Goal: Task Accomplishment & Management: Manage account settings

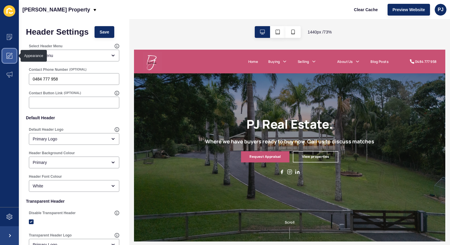
click at [8, 56] on icon at bounding box center [9, 56] width 6 height 6
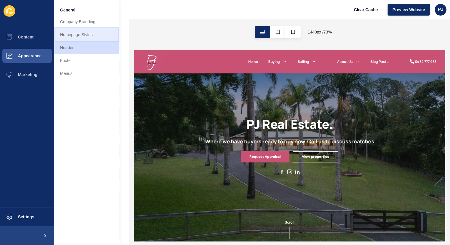
click at [79, 34] on link "Homepage Styles" at bounding box center [86, 34] width 65 height 13
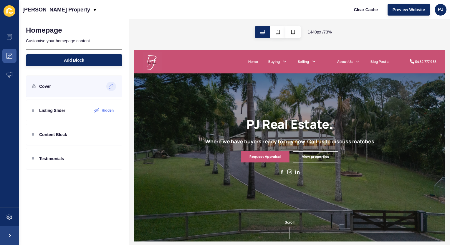
click at [111, 85] on icon at bounding box center [111, 86] width 5 height 5
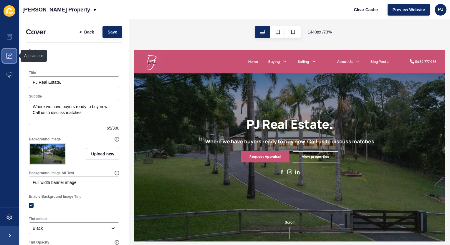
click at [10, 55] on icon at bounding box center [9, 56] width 6 height 6
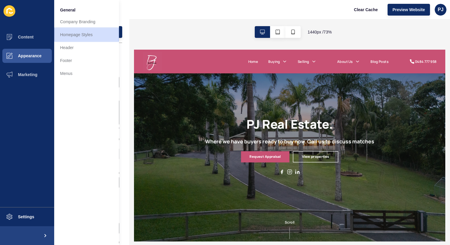
click at [77, 34] on link "Homepage Styles" at bounding box center [86, 34] width 65 height 13
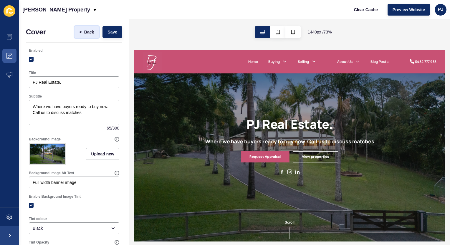
click at [84, 33] on span "Back" at bounding box center [89, 32] width 10 height 6
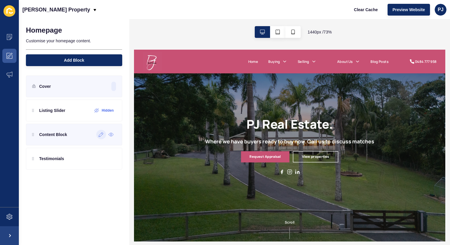
click at [99, 134] on icon at bounding box center [101, 134] width 5 height 5
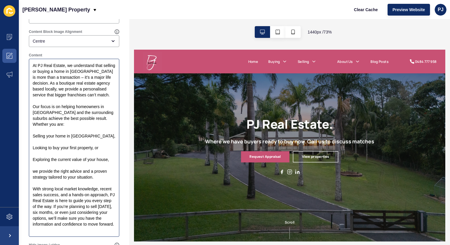
scroll to position [206, 0]
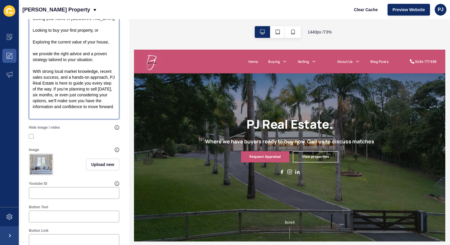
click at [96, 116] on textarea "At PJ Real Estate, we understand that selling or buying a home in [GEOGRAPHIC_D…" at bounding box center [74, 30] width 89 height 177
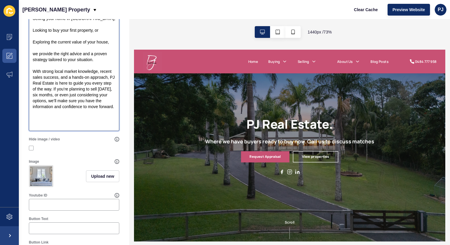
click at [32, 57] on textarea "At PJ Real Estate, we understand that selling or buying a home in [GEOGRAPHIC_D…" at bounding box center [74, 36] width 89 height 188
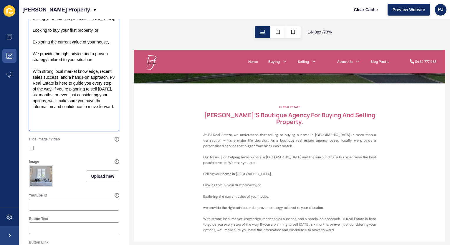
scroll to position [265, 0]
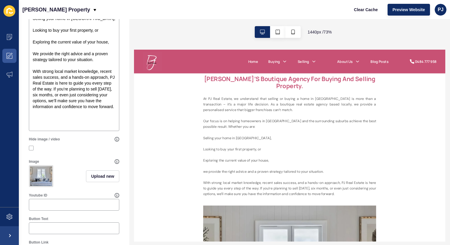
drag, startPoint x: 241, startPoint y: 87, endPoint x: 442, endPoint y: 245, distance: 255.8
click at [442, 245] on div "[PERSON_NAME]’s boutique agency for buying and selling property. At PJ Real Est…" at bounding box center [345, 168] width 235 height 166
copy div "[PERSON_NAME]’s boutique agency for buying and selling property. At PJ Real Est…"
drag, startPoint x: 82, startPoint y: 125, endPoint x: 88, endPoint y: 124, distance: 6.3
click at [82, 125] on textarea "At PJ Real Estate, we understand that selling or buying a home in [GEOGRAPHIC_D…" at bounding box center [74, 36] width 89 height 188
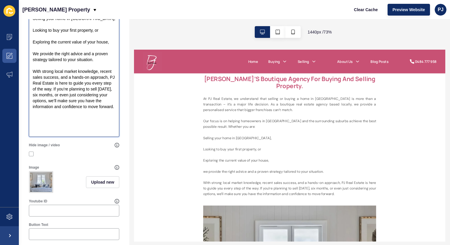
paste textarea "Are You a Buyer? Join Our Exclusive Buyers Club If you haven’t yet found your d…"
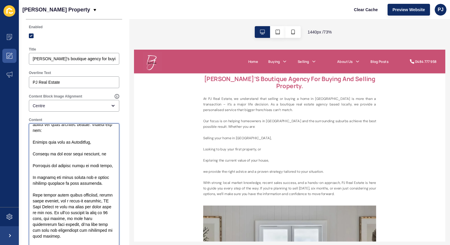
scroll to position [0, 0]
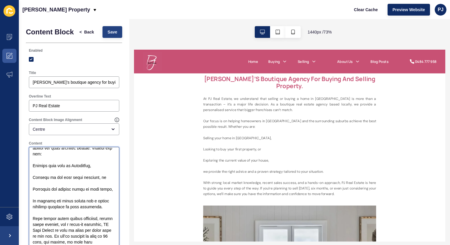
type textarea "Lo IP Dolo Sitame, co adipiscing elit seddoei te incidi u labo et Doloremagn al…"
drag, startPoint x: 105, startPoint y: 34, endPoint x: 149, endPoint y: 39, distance: 44.2
click at [107, 34] on span "Save" at bounding box center [112, 32] width 10 height 6
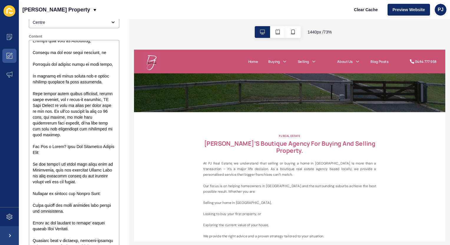
scroll to position [118, 0]
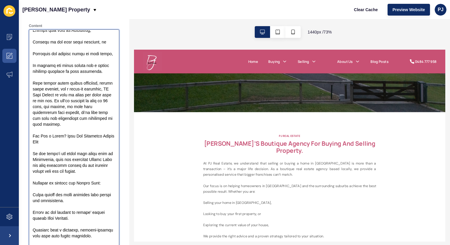
drag, startPoint x: 71, startPoint y: 143, endPoint x: 30, endPoint y: 129, distance: 43.5
click at [30, 129] on textarea "Content" at bounding box center [74, 147] width 89 height 235
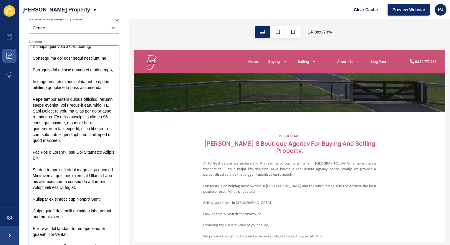
scroll to position [88, 0]
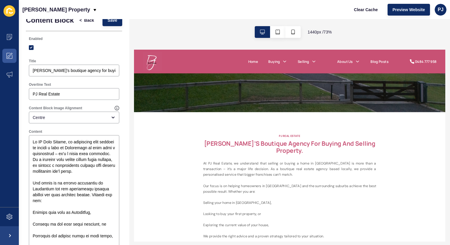
scroll to position [0, 0]
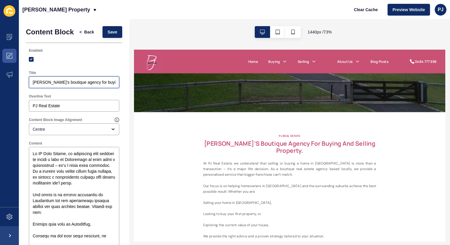
click at [88, 85] on input "[PERSON_NAME]’s boutique agency for buying and selling property." at bounding box center [74, 82] width 83 height 6
click at [87, 85] on input "[PERSON_NAME]’s boutique agency for buying and selling property." at bounding box center [74, 82] width 83 height 6
click at [400, 10] on span "Preview Website" at bounding box center [408, 10] width 32 height 6
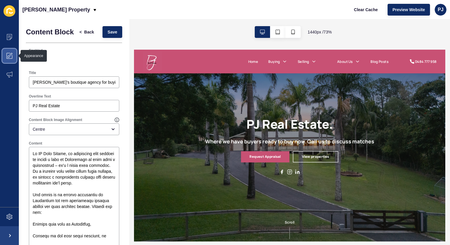
click at [10, 56] on icon at bounding box center [9, 56] width 6 height 6
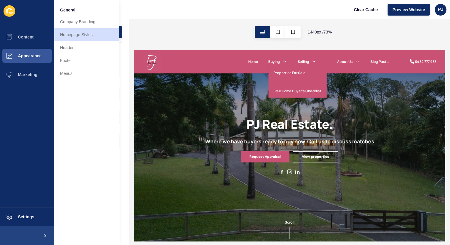
click at [324, 67] on link "Buying" at bounding box center [325, 65] width 16 height 7
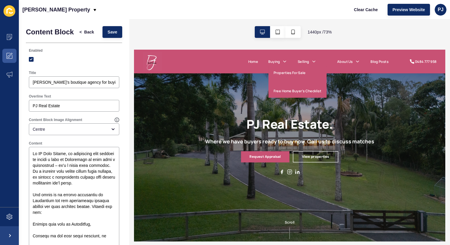
click at [319, 62] on link "Buying" at bounding box center [325, 65] width 16 height 7
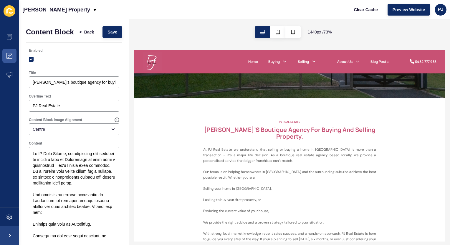
scroll to position [206, 0]
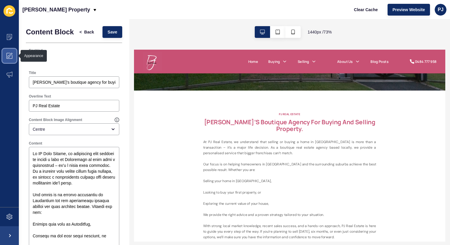
click at [9, 59] on span at bounding box center [9, 55] width 19 height 19
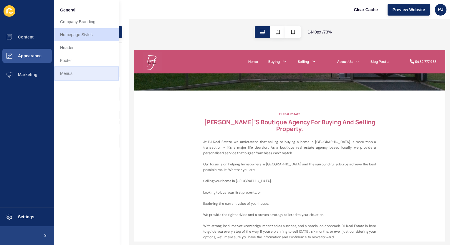
click at [70, 72] on link "Menus" at bounding box center [86, 73] width 65 height 13
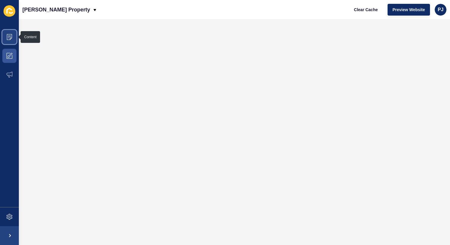
click at [8, 35] on icon at bounding box center [9, 37] width 6 height 6
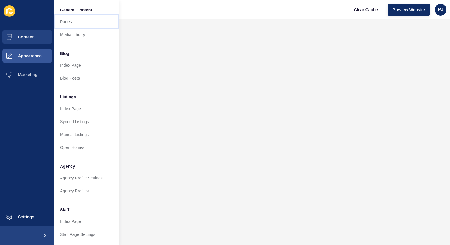
click at [76, 22] on link "Pages" at bounding box center [86, 21] width 65 height 13
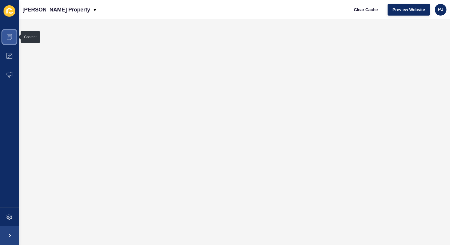
click at [10, 38] on icon at bounding box center [9, 37] width 5 height 6
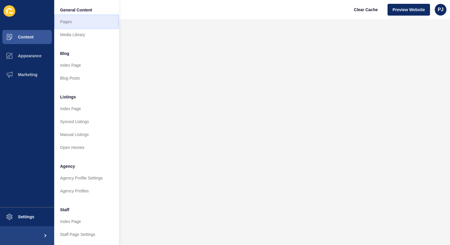
click at [66, 22] on link "Pages" at bounding box center [86, 21] width 65 height 13
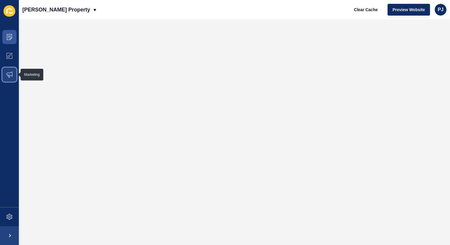
click at [8, 77] on icon at bounding box center [9, 75] width 6 height 6
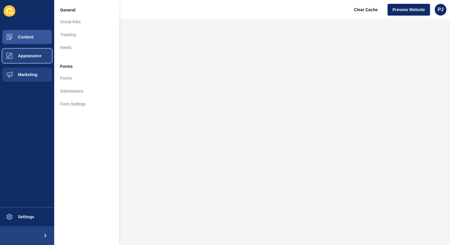
click at [27, 58] on span "Appearance" at bounding box center [20, 56] width 42 height 5
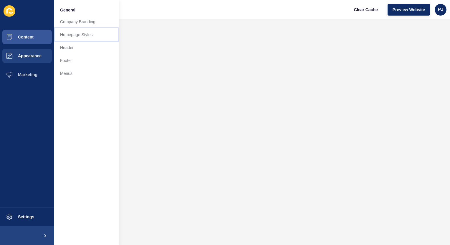
click at [69, 33] on link "Homepage Styles" at bounding box center [86, 34] width 65 height 13
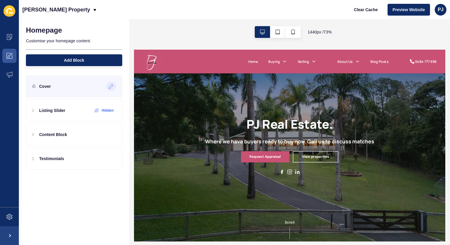
click at [109, 87] on icon at bounding box center [111, 86] width 5 height 5
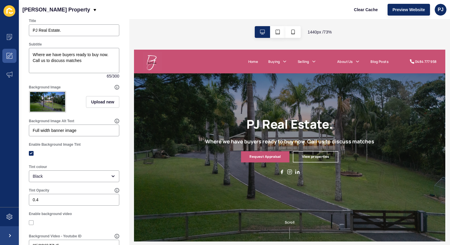
scroll to position [88, 0]
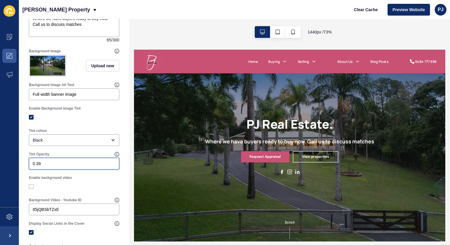
click at [108, 167] on input "0.39" at bounding box center [74, 164] width 83 height 6
click at [108, 167] on input "0.38" at bounding box center [74, 164] width 83 height 6
click at [108, 167] on input "0.37" at bounding box center [74, 164] width 83 height 6
click at [108, 167] on input "0.36" at bounding box center [74, 164] width 83 height 6
click at [108, 167] on input "0.35" at bounding box center [74, 164] width 83 height 6
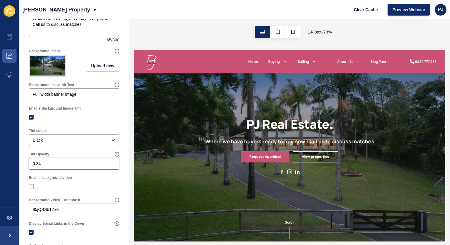
click at [108, 167] on input "0.34" at bounding box center [74, 164] width 83 height 6
click at [108, 167] on input "0.33" at bounding box center [74, 164] width 83 height 6
click at [108, 167] on input "0.32" at bounding box center [74, 164] width 83 height 6
click at [108, 167] on input "0.31" at bounding box center [74, 164] width 83 height 6
click at [108, 167] on input "0.3" at bounding box center [74, 164] width 83 height 6
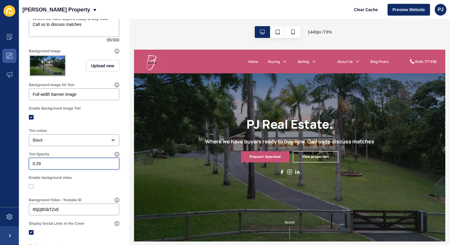
click at [108, 167] on input "0.29" at bounding box center [74, 164] width 83 height 6
click at [108, 167] on input "0.28" at bounding box center [74, 164] width 83 height 6
click at [108, 167] on input "0.27" at bounding box center [74, 164] width 83 height 6
click at [108, 167] on input "0.26" at bounding box center [74, 164] width 83 height 6
type input "0.25"
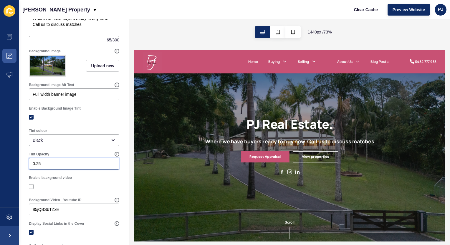
click at [108, 167] on input "0.25" at bounding box center [74, 164] width 83 height 6
click at [100, 157] on div "Tint Opacity" at bounding box center [72, 154] width 86 height 5
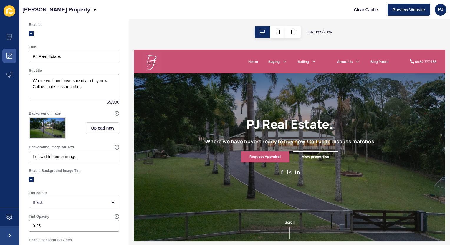
scroll to position [0, 0]
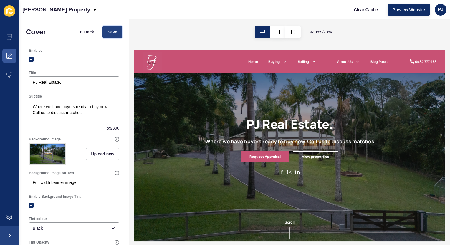
click at [111, 33] on span "Save" at bounding box center [112, 32] width 10 height 6
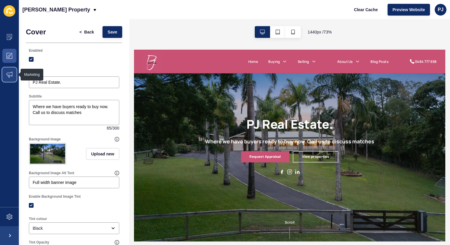
click at [7, 69] on span at bounding box center [9, 74] width 19 height 19
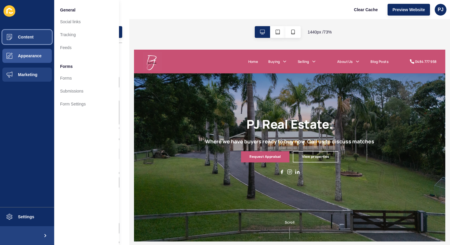
click at [21, 36] on span "Content" at bounding box center [16, 37] width 34 height 5
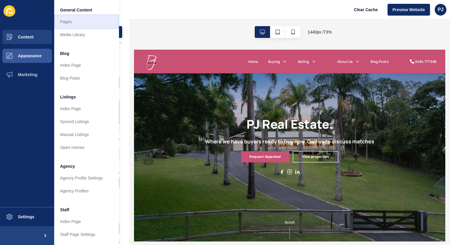
click at [68, 22] on link "Pages" at bounding box center [86, 21] width 65 height 13
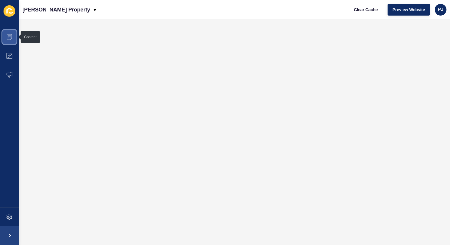
click at [9, 39] on icon at bounding box center [9, 37] width 6 height 6
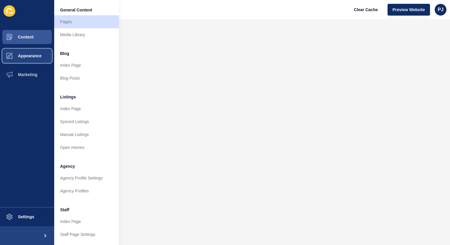
click at [24, 58] on button "Appearance" at bounding box center [27, 55] width 54 height 19
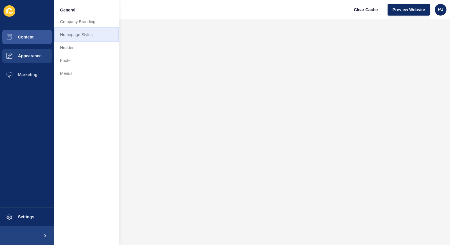
click at [66, 37] on link "Homepage Styles" at bounding box center [86, 34] width 65 height 13
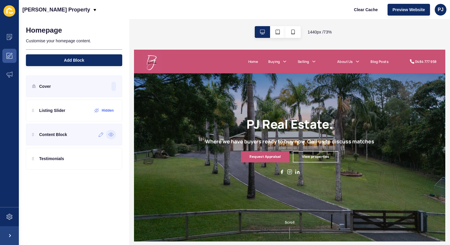
click at [112, 136] on icon at bounding box center [111, 134] width 5 height 3
click at [103, 135] on label "Hidden" at bounding box center [107, 134] width 12 height 5
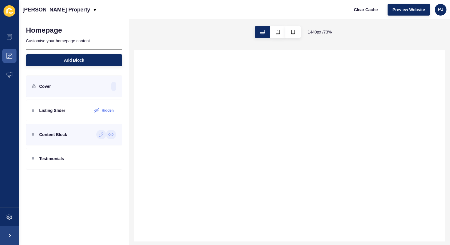
click at [99, 136] on icon at bounding box center [101, 134] width 5 height 5
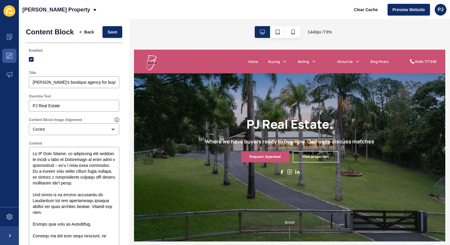
click at [61, 91] on div "Title [PERSON_NAME]’s boutique agency for buying and selling property." at bounding box center [74, 80] width 96 height 24
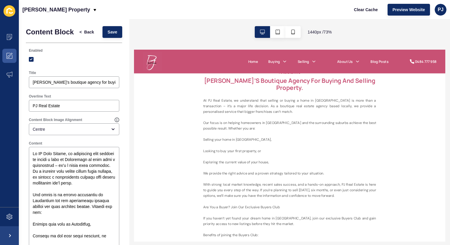
scroll to position [353, 0]
